Goal: Information Seeking & Learning: Learn about a topic

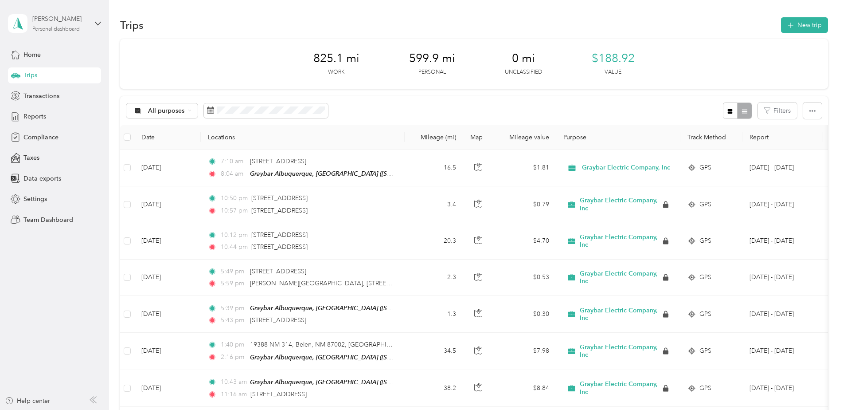
click at [48, 23] on div "[PERSON_NAME]" at bounding box center [59, 18] width 55 height 9
click at [55, 75] on div "Team dashboard" at bounding box center [39, 72] width 47 height 9
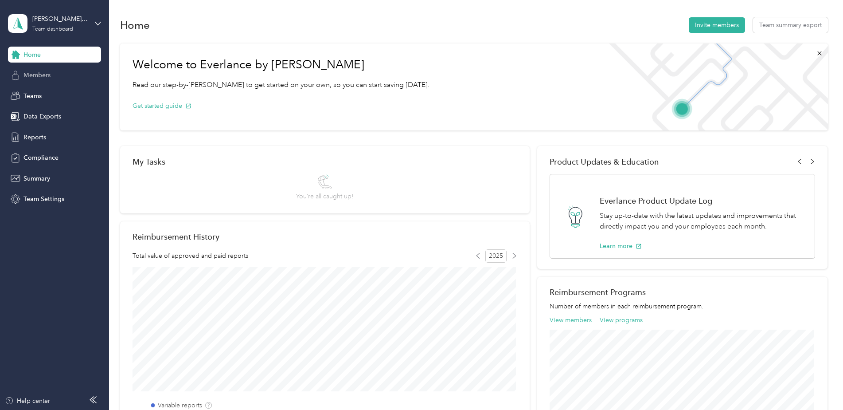
click at [47, 78] on span "Members" at bounding box center [36, 74] width 27 height 9
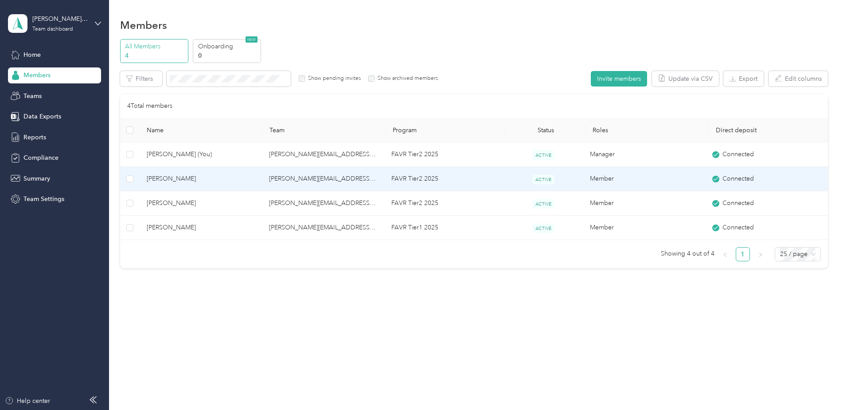
click at [291, 173] on td "[PERSON_NAME][EMAIL_ADDRESS][PERSON_NAME][DOMAIN_NAME]" at bounding box center [323, 179] width 122 height 24
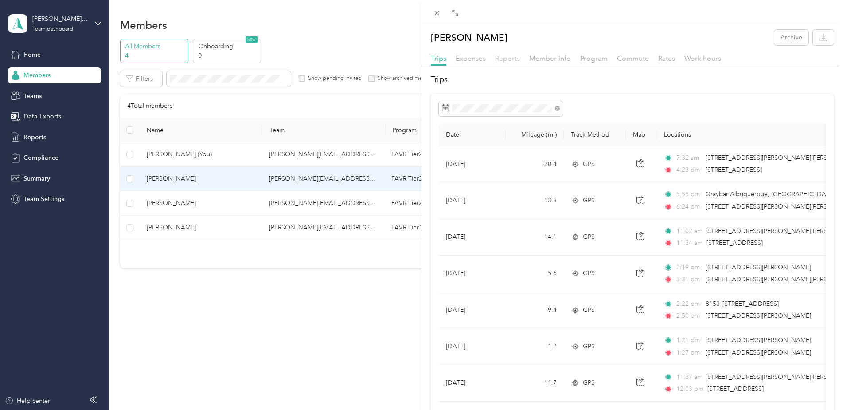
click at [502, 59] on span "Reports" at bounding box center [507, 58] width 25 height 8
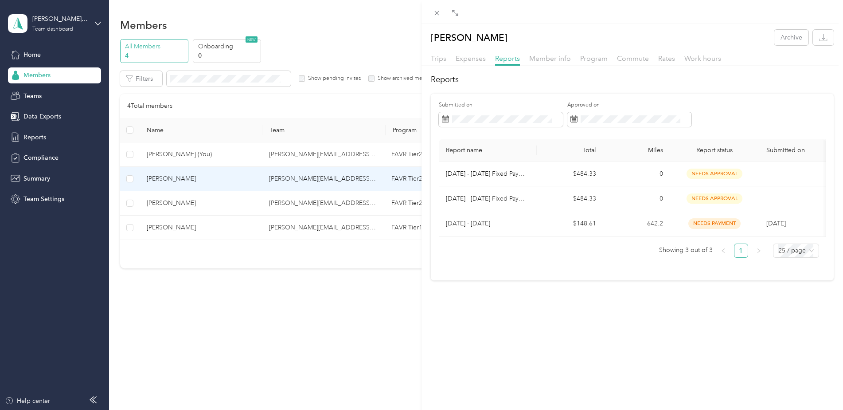
click at [478, 63] on div "Expenses" at bounding box center [471, 58] width 30 height 11
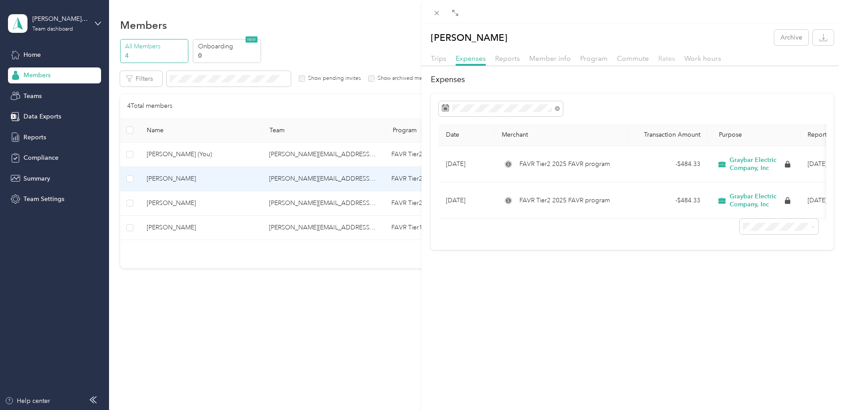
click at [661, 59] on span "Rates" at bounding box center [666, 58] width 17 height 8
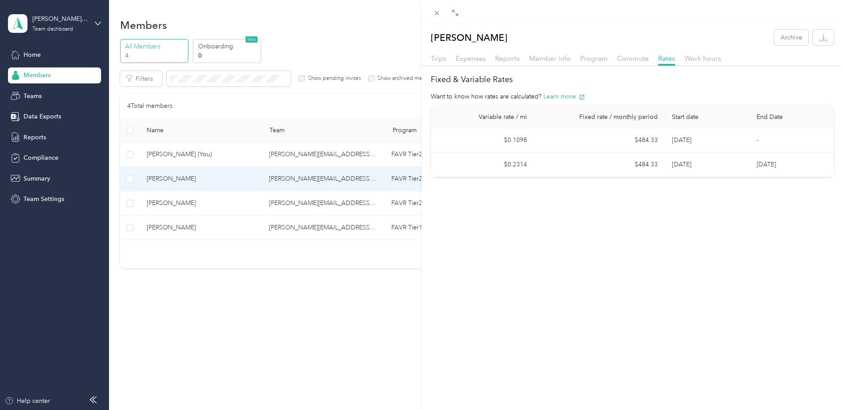
click at [42, 77] on div "[PERSON_NAME] Archive Trips Expenses Reports Member info Program Commute Rates …" at bounding box center [421, 205] width 843 height 410
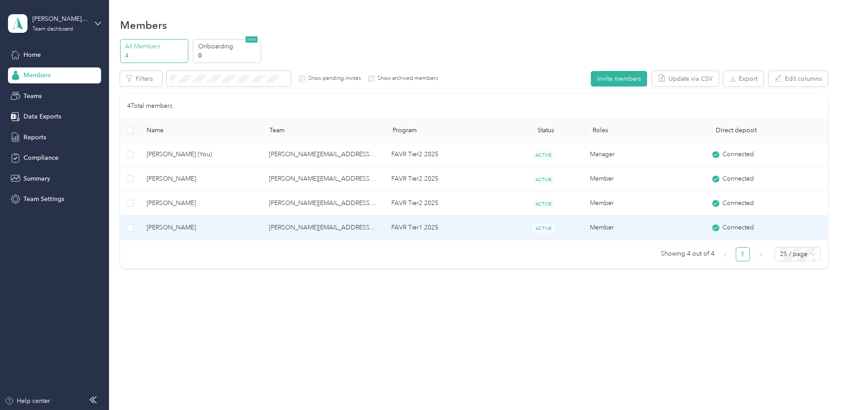
click at [180, 227] on span "[PERSON_NAME]" at bounding box center [201, 228] width 108 height 10
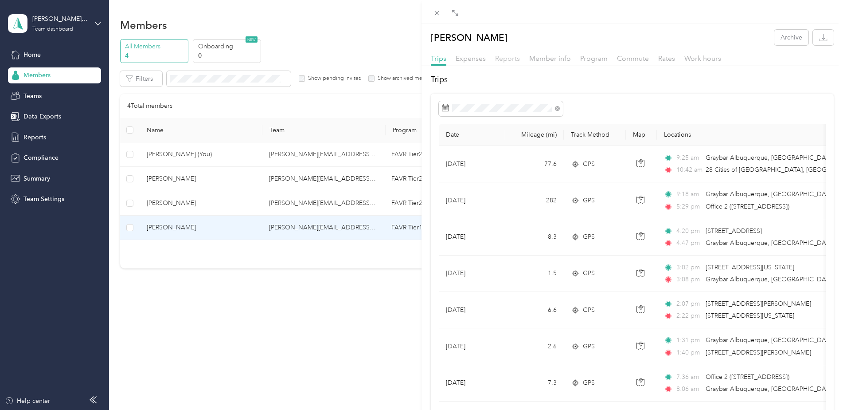
click at [499, 60] on span "Reports" at bounding box center [507, 58] width 25 height 8
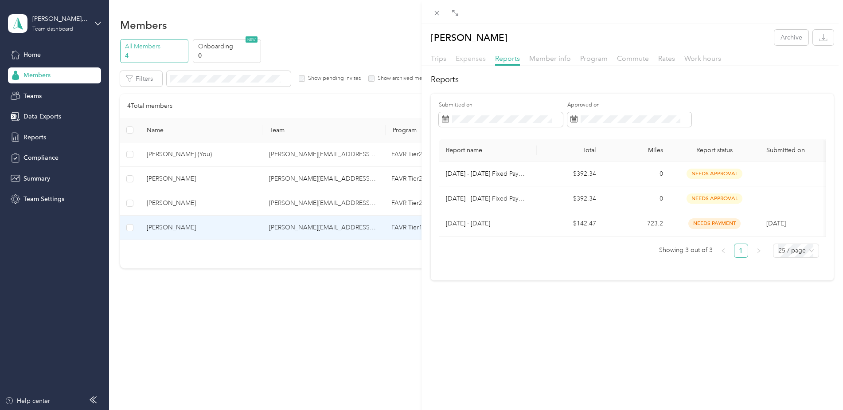
click at [482, 58] on span "Expenses" at bounding box center [471, 58] width 30 height 8
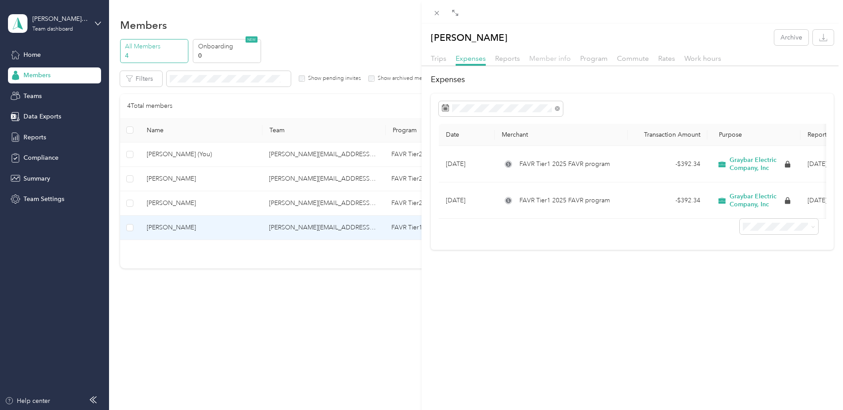
click at [546, 59] on span "Member info" at bounding box center [550, 58] width 42 height 8
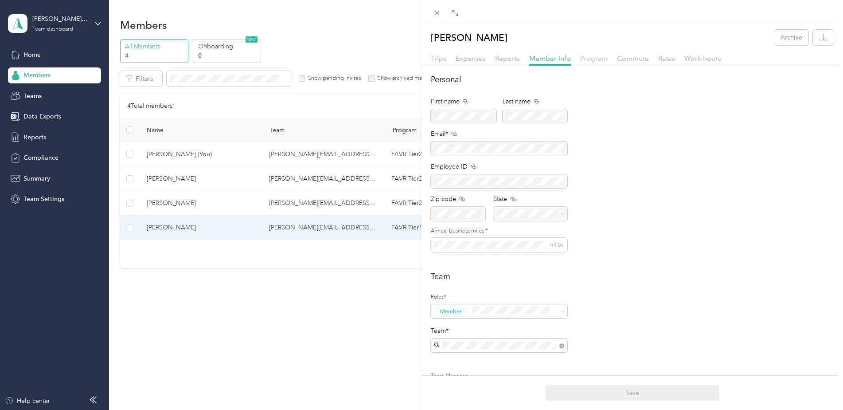
click at [590, 59] on span "Program" at bounding box center [593, 58] width 27 height 8
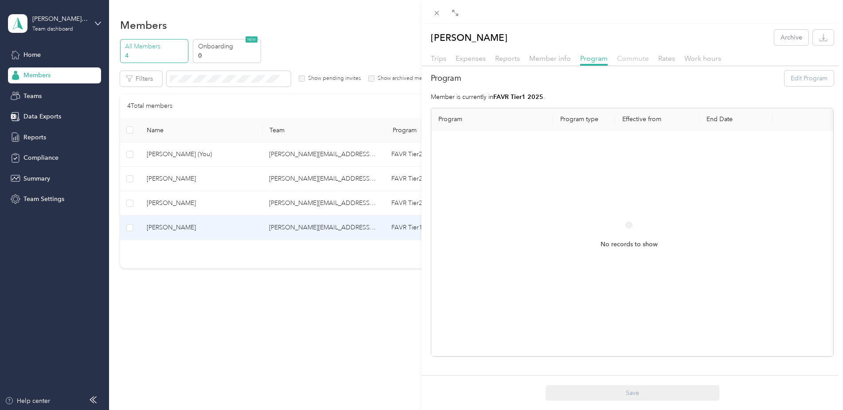
click at [631, 59] on span "Commute" at bounding box center [633, 58] width 32 height 8
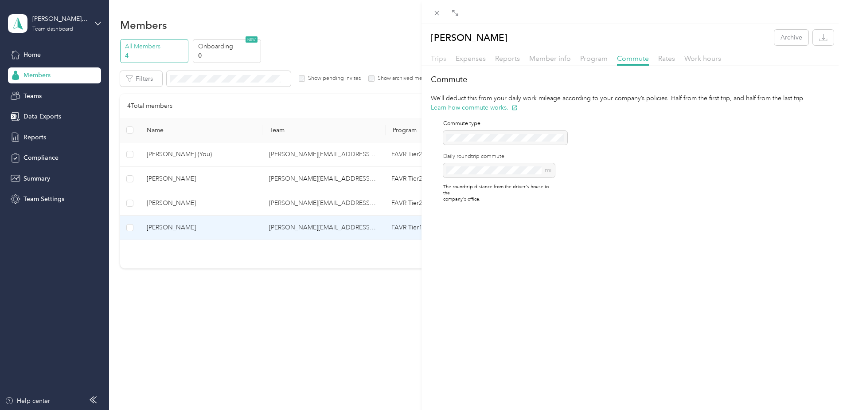
click at [440, 59] on span "Trips" at bounding box center [439, 58] width 16 height 8
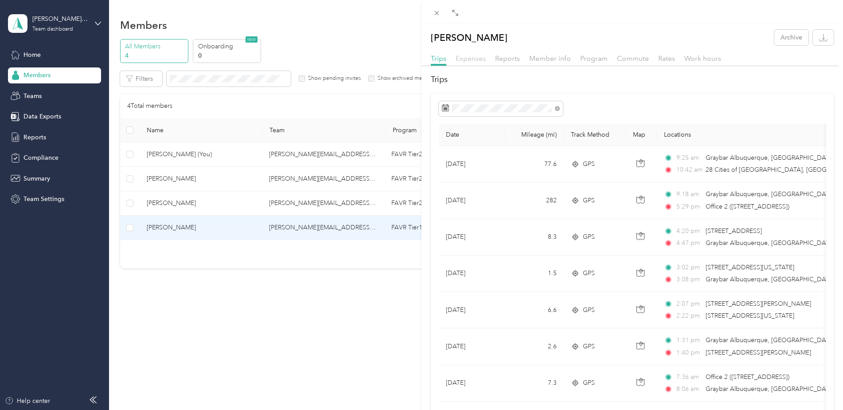
click at [466, 59] on span "Expenses" at bounding box center [471, 58] width 30 height 8
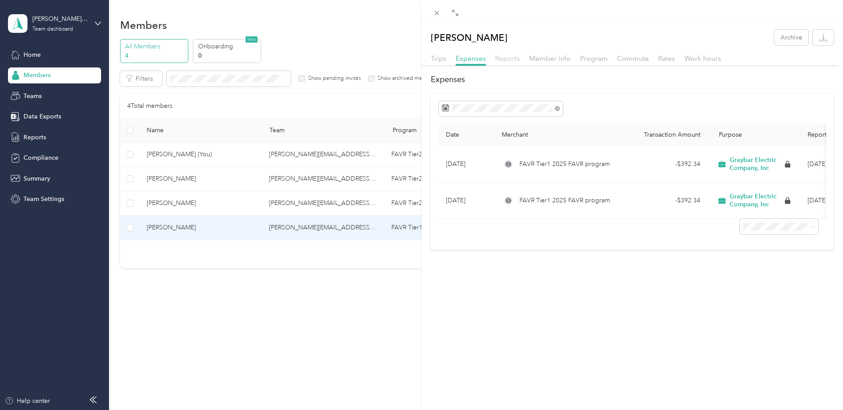
click at [511, 56] on span "Reports" at bounding box center [507, 58] width 25 height 8
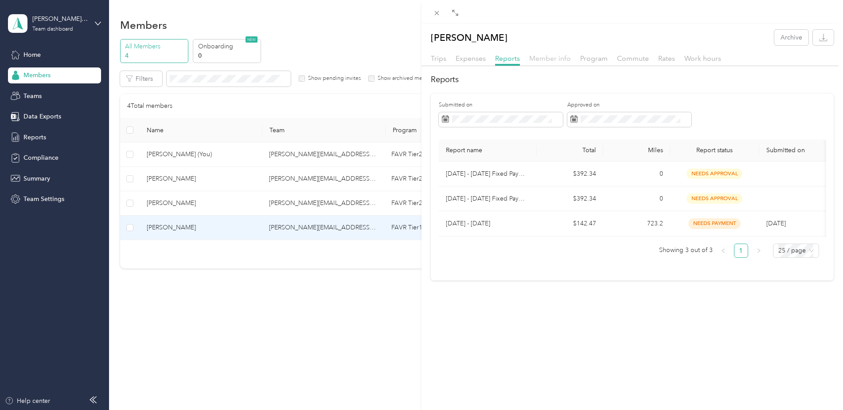
click at [540, 59] on span "Member info" at bounding box center [550, 58] width 42 height 8
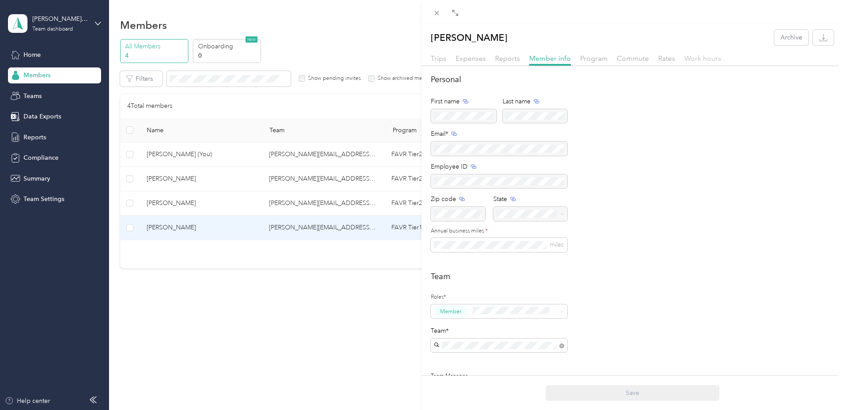
click at [688, 61] on span "Work hours" at bounding box center [703, 58] width 37 height 8
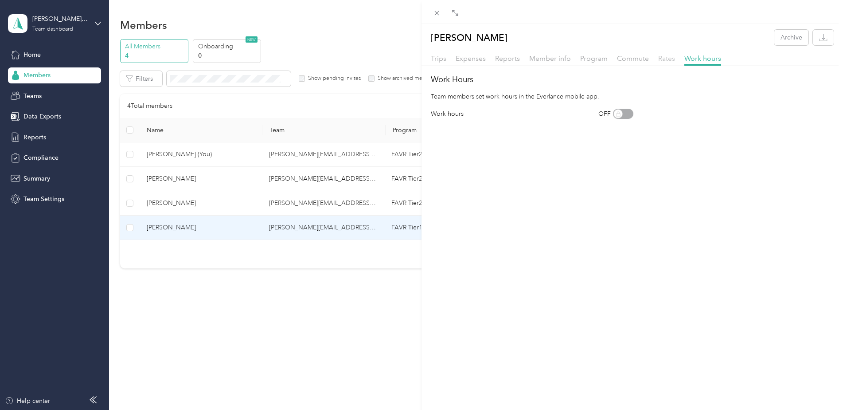
click at [666, 59] on span "Rates" at bounding box center [666, 58] width 17 height 8
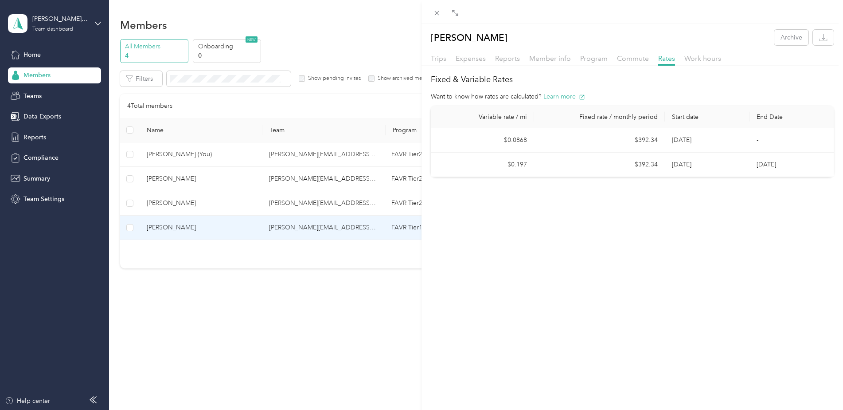
click at [37, 81] on div "[PERSON_NAME] Archive Trips Expenses Reports Member info Program Commute Rates …" at bounding box center [421, 205] width 843 height 410
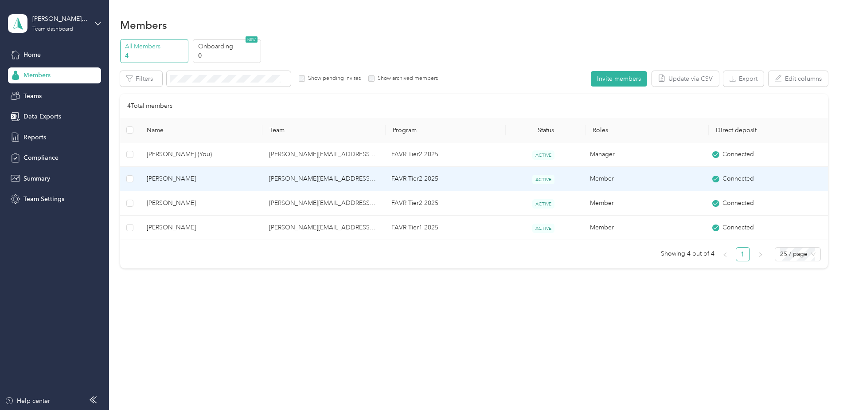
click at [312, 182] on td "[PERSON_NAME][EMAIL_ADDRESS][PERSON_NAME][DOMAIN_NAME]" at bounding box center [323, 179] width 122 height 24
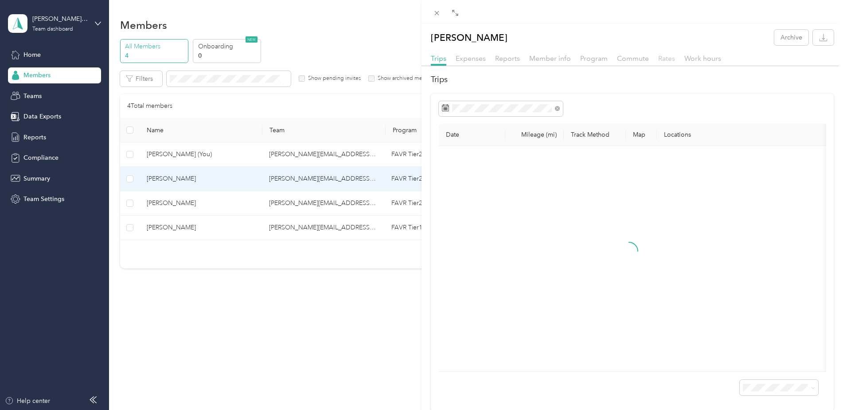
click at [665, 59] on span "Rates" at bounding box center [666, 58] width 17 height 8
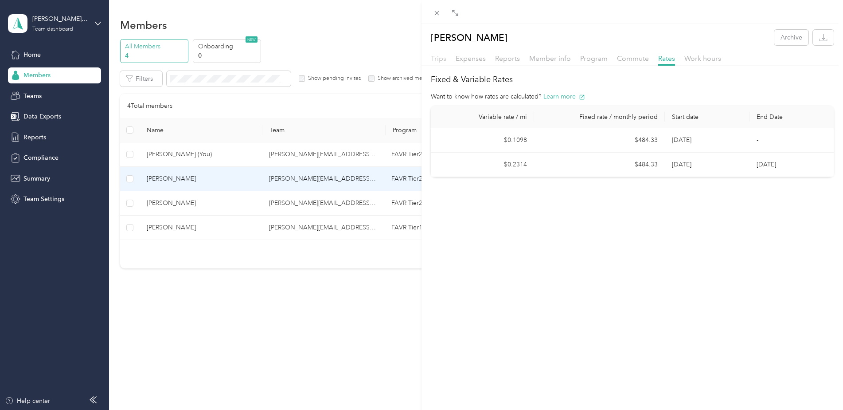
click at [436, 62] on span "Trips" at bounding box center [439, 58] width 16 height 8
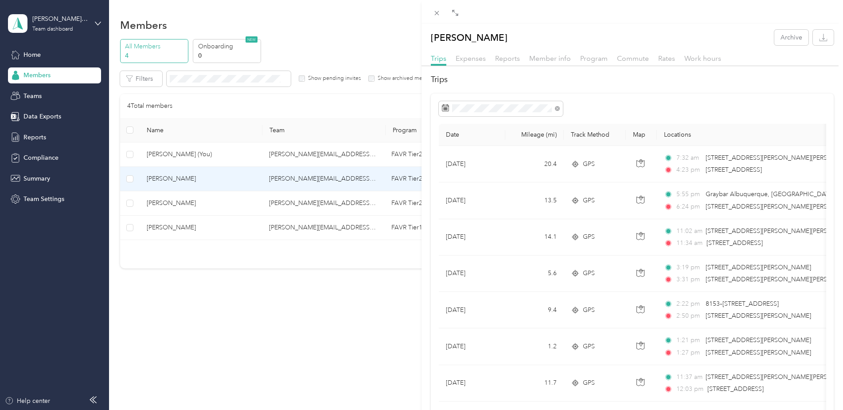
click at [271, 309] on div "[PERSON_NAME] Archive Trips Expenses Reports Member info Program Commute Rates …" at bounding box center [421, 205] width 843 height 410
